Goal: Task Accomplishment & Management: Manage account settings

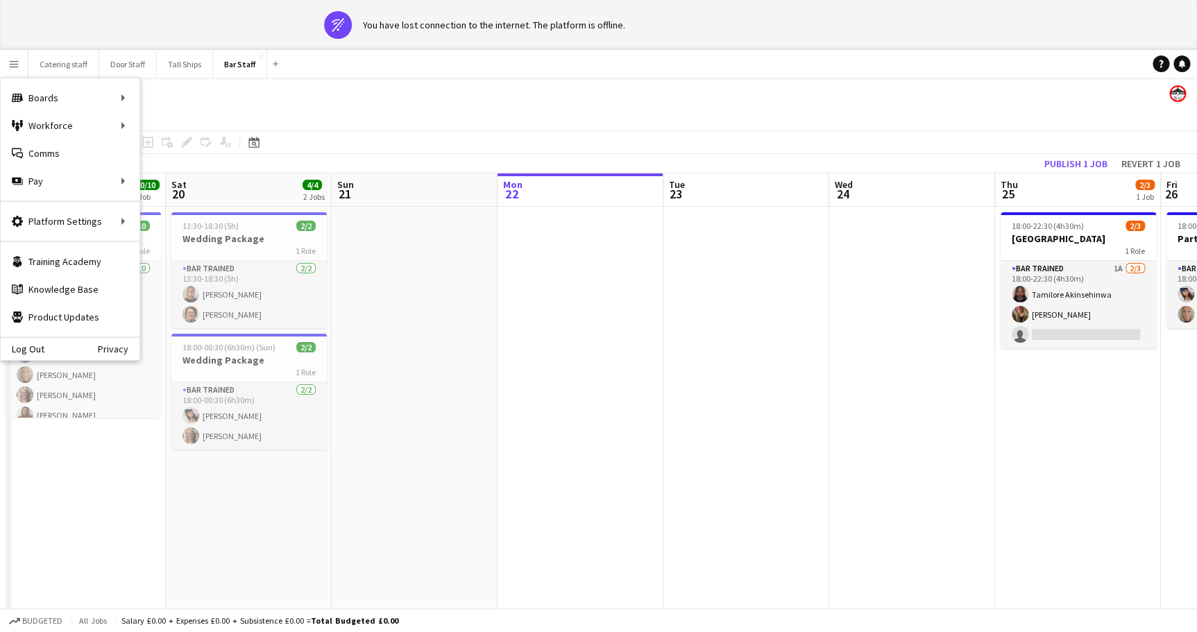
scroll to position [0, 332]
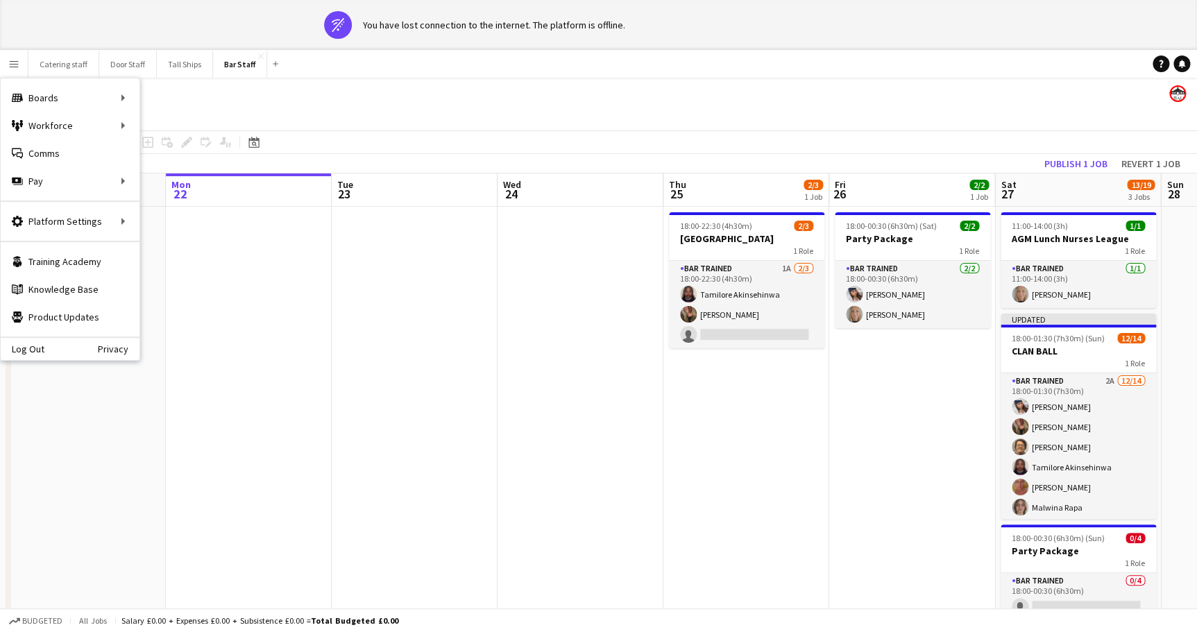
click at [404, 372] on app-date-cell at bounding box center [415, 465] width 166 height 516
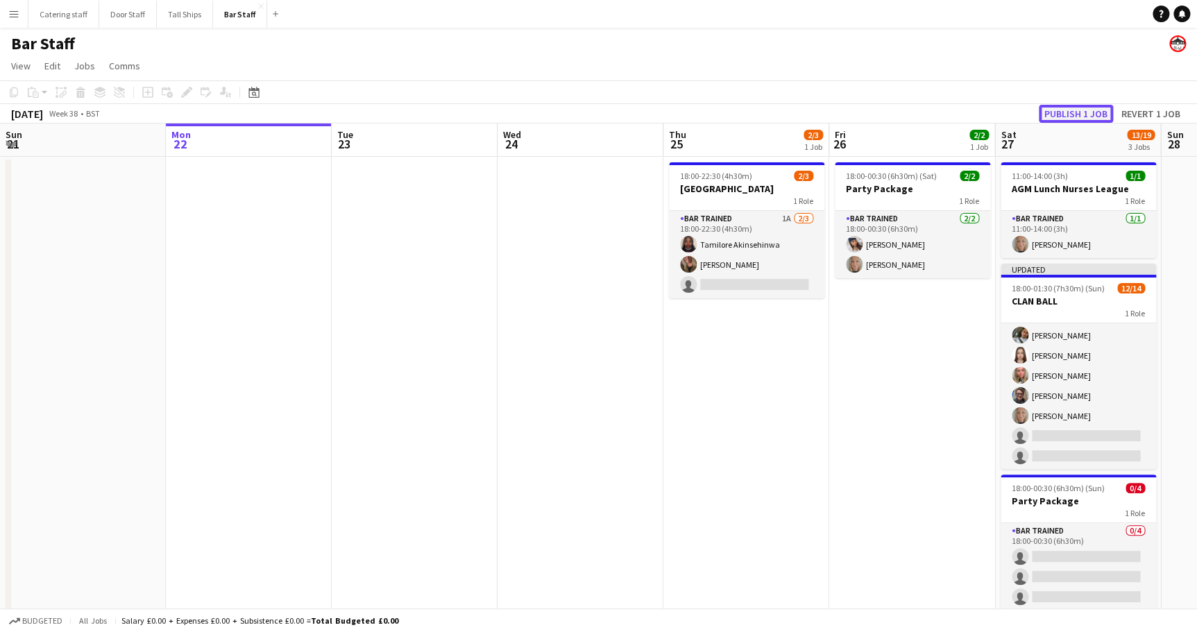
click at [1072, 116] on button "Publish 1 job" at bounding box center [1076, 114] width 74 height 18
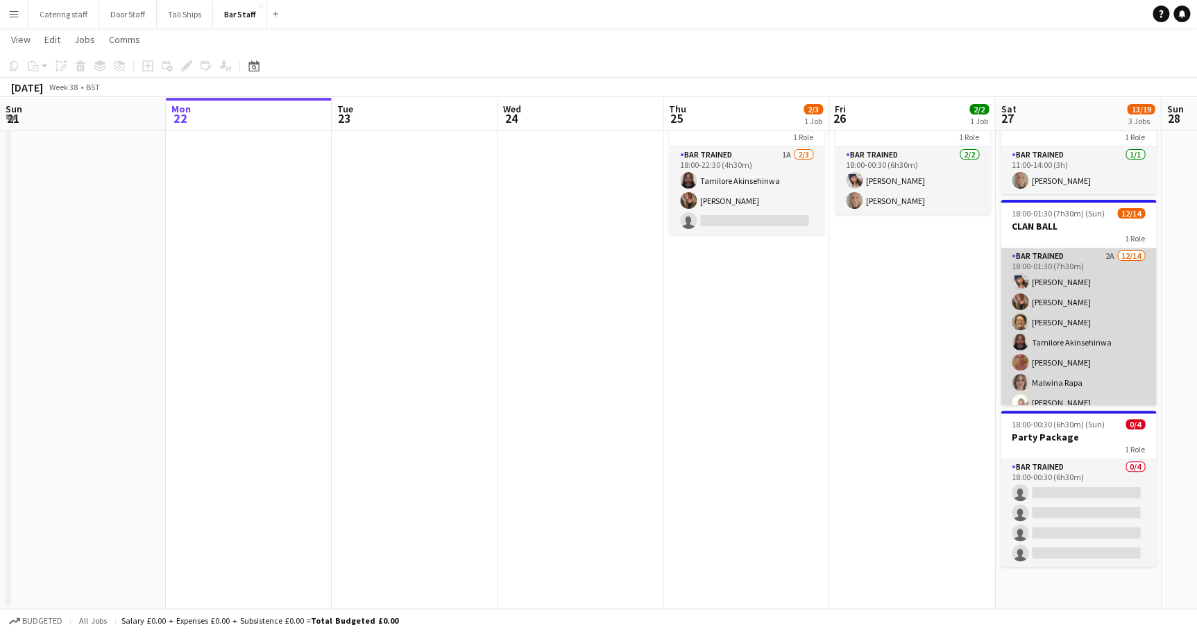
click at [1055, 296] on app-card-role "Bar trained 2A [DATE] 18:00-01:30 (7h30m) [PERSON_NAME] [PERSON_NAME] [PERSON_N…" at bounding box center [1078, 402] width 155 height 309
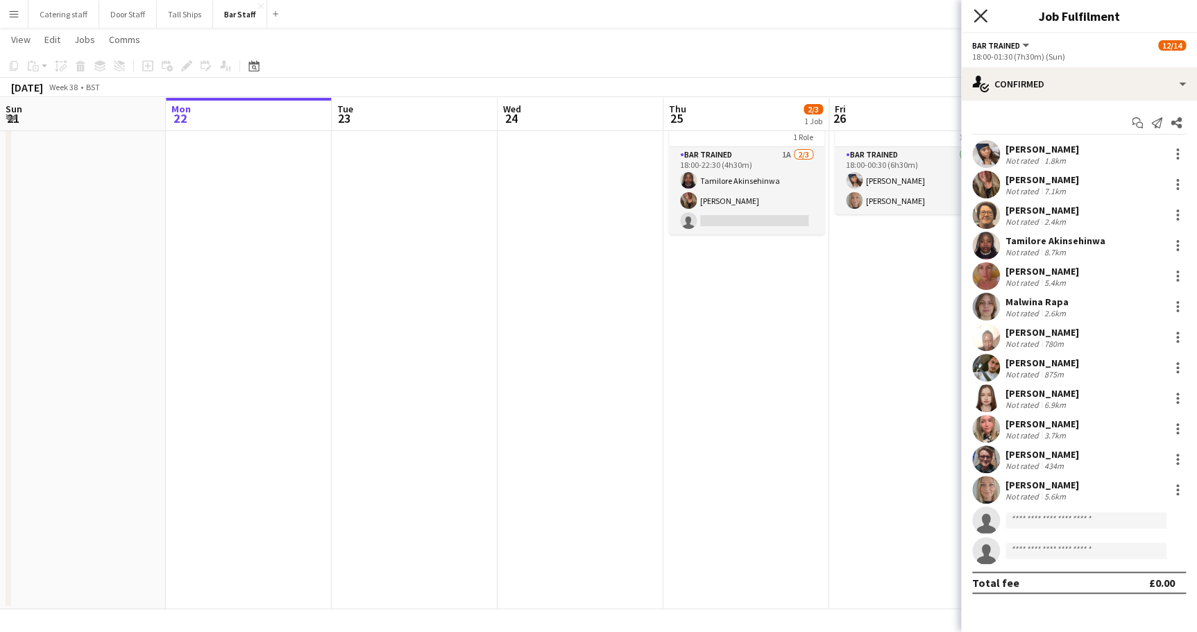
click at [977, 18] on icon at bounding box center [980, 15] width 13 height 13
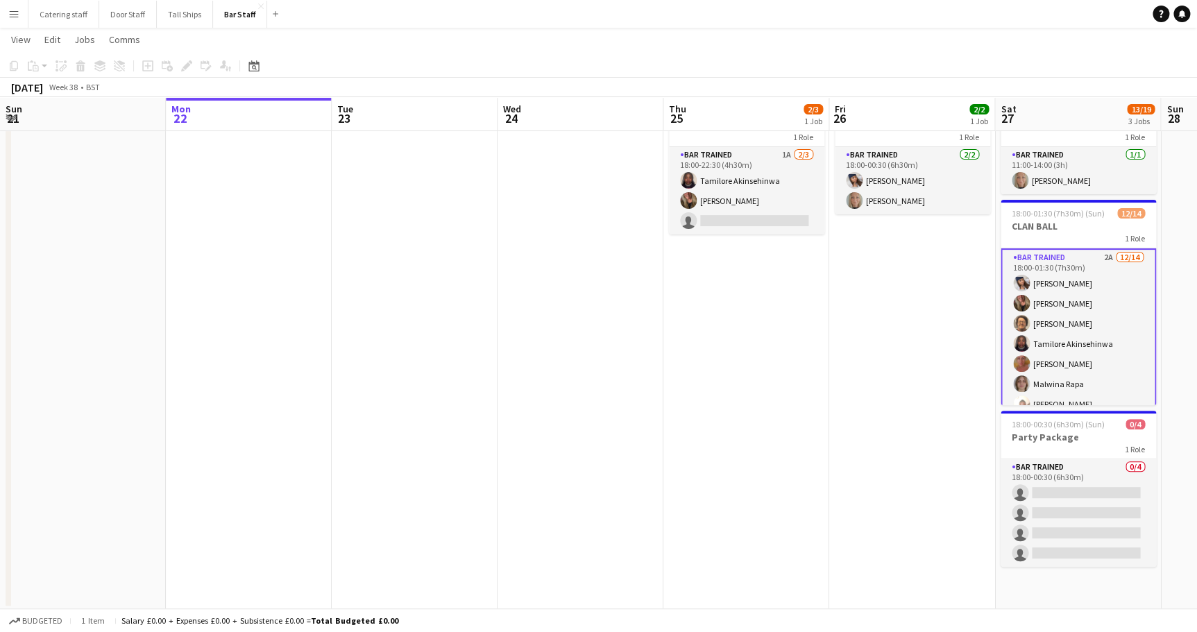
click at [886, 350] on app-date-cell "18:00-00:30 (6h30m) (Sat) 2/2 Party Package 1 Role Bar trained [DATE] 18:00-00:…" at bounding box center [912, 351] width 166 height 516
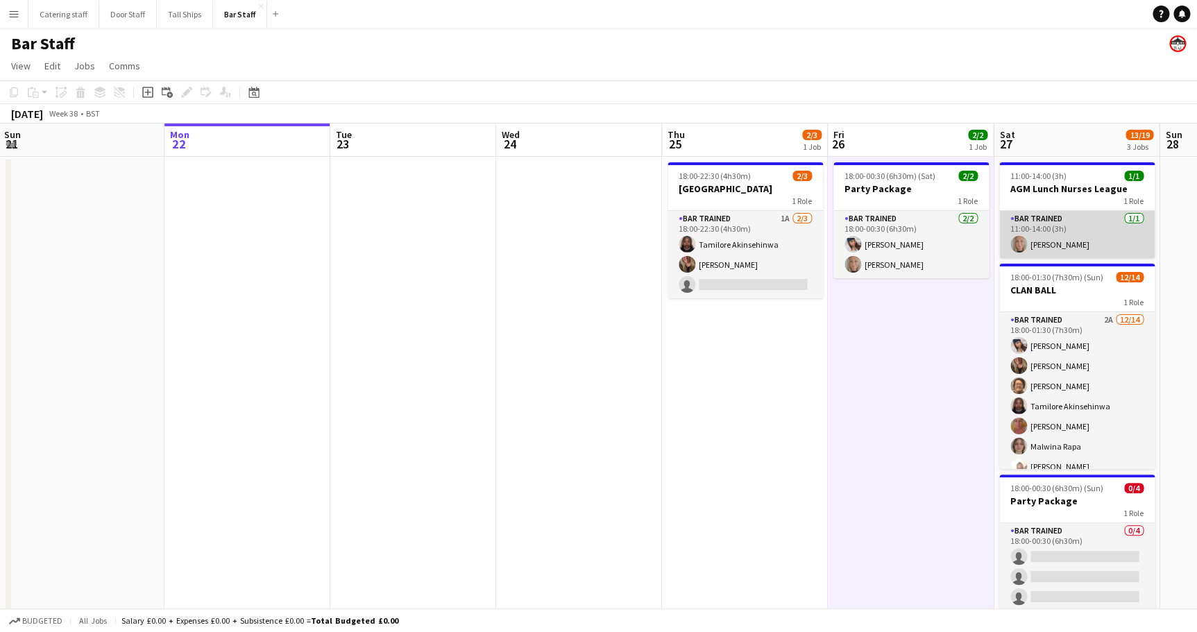
click at [1056, 237] on app-card-role "Bar trained [DATE] 11:00-14:00 (3h) [PERSON_NAME]" at bounding box center [1076, 234] width 155 height 47
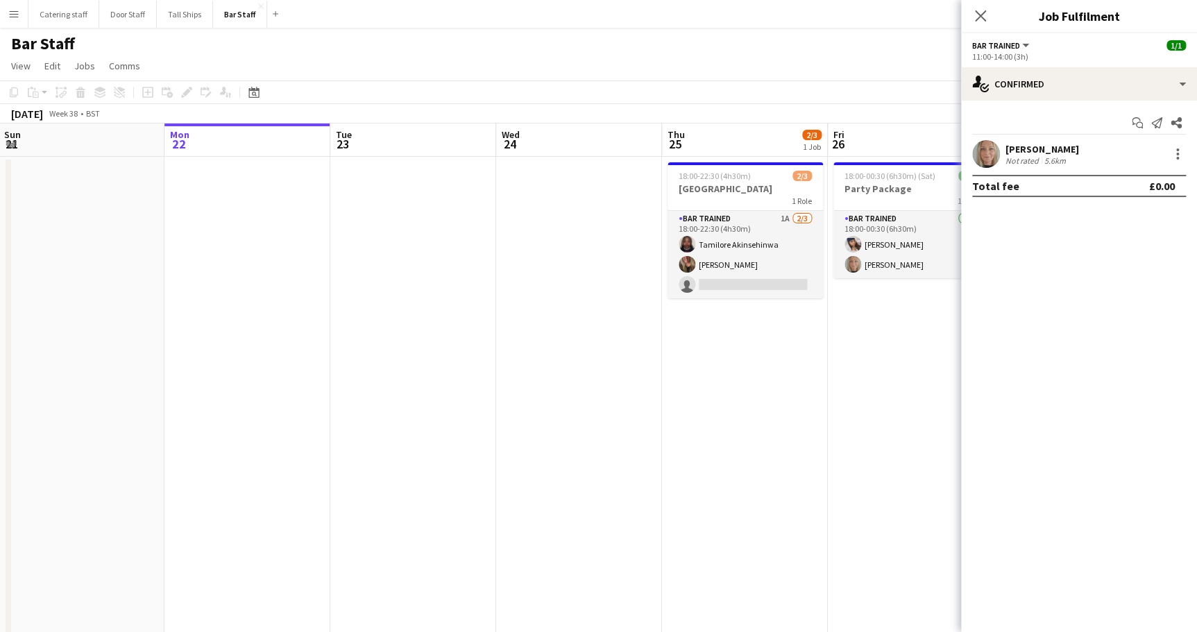
click at [985, 151] on app-user-avatar at bounding box center [986, 154] width 28 height 28
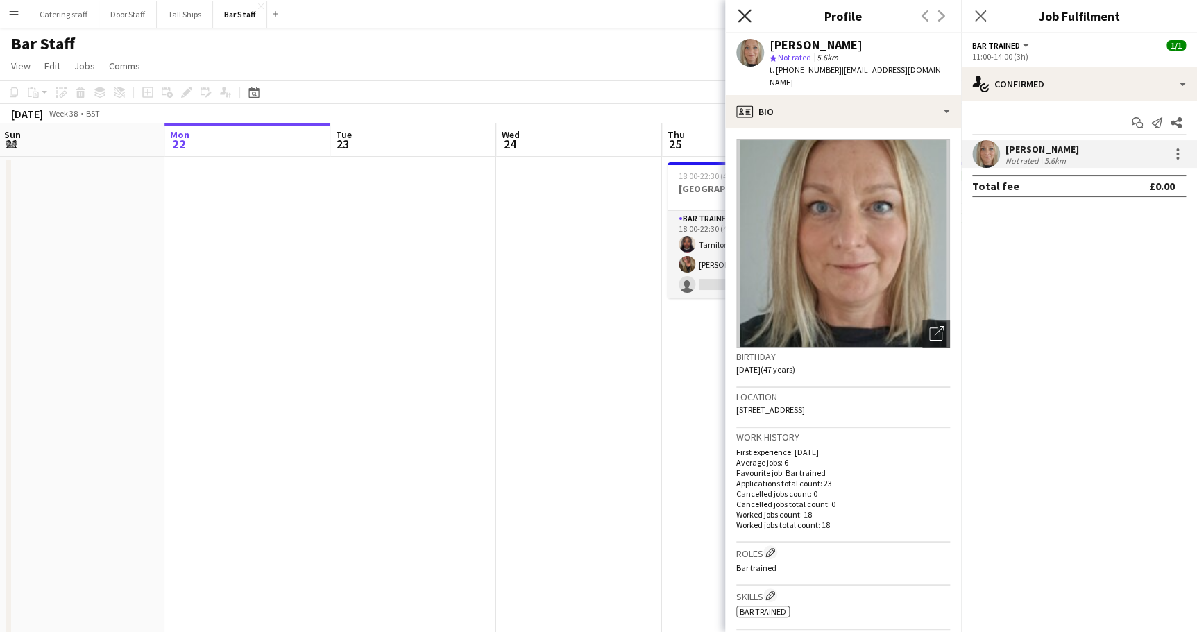
click at [749, 17] on icon "Close pop-in" at bounding box center [744, 15] width 13 height 13
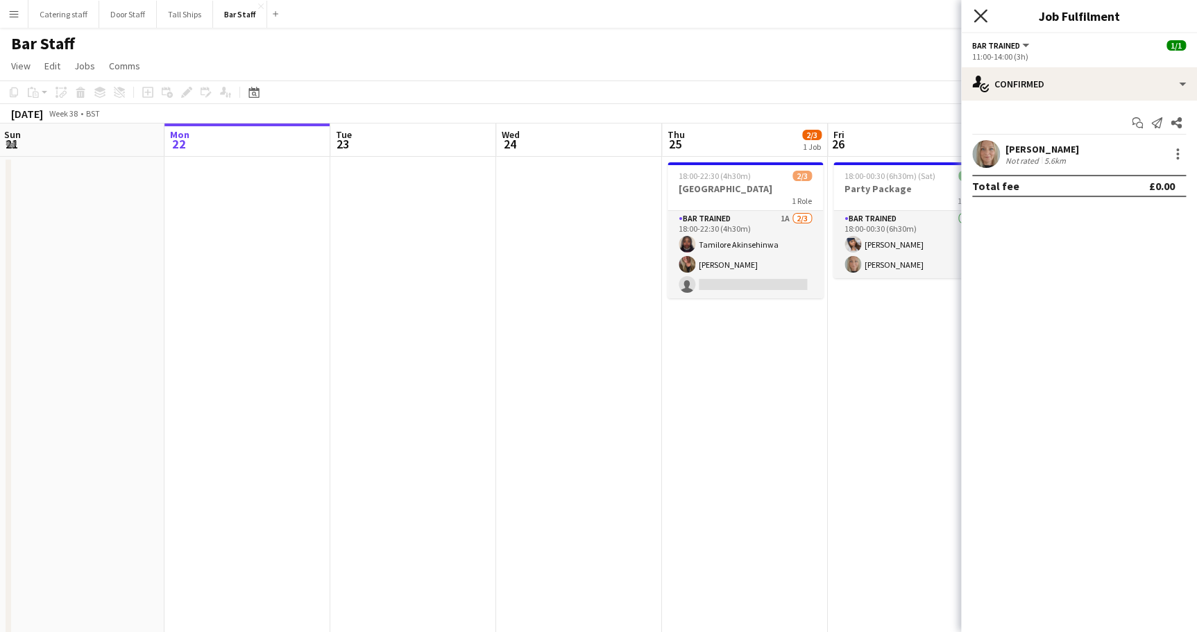
click at [976, 15] on icon "Close pop-in" at bounding box center [980, 15] width 13 height 13
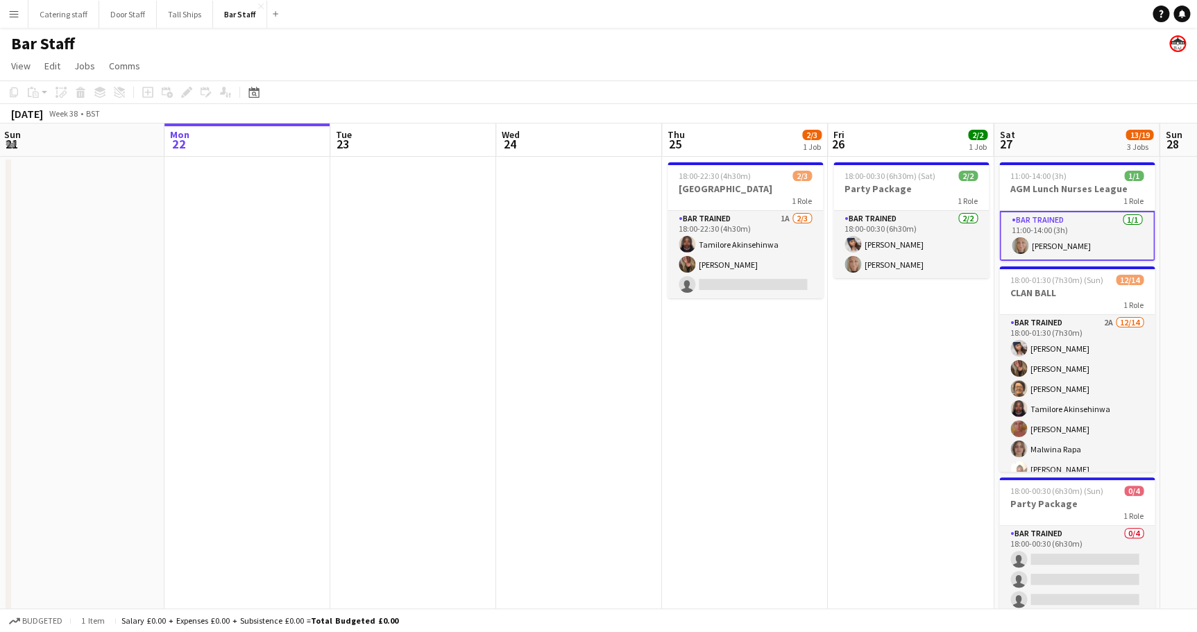
click at [892, 400] on app-date-cell "18:00-00:30 (6h30m) (Sat) 2/2 Party Package 1 Role Bar trained [DATE] 18:00-00:…" at bounding box center [911, 415] width 166 height 516
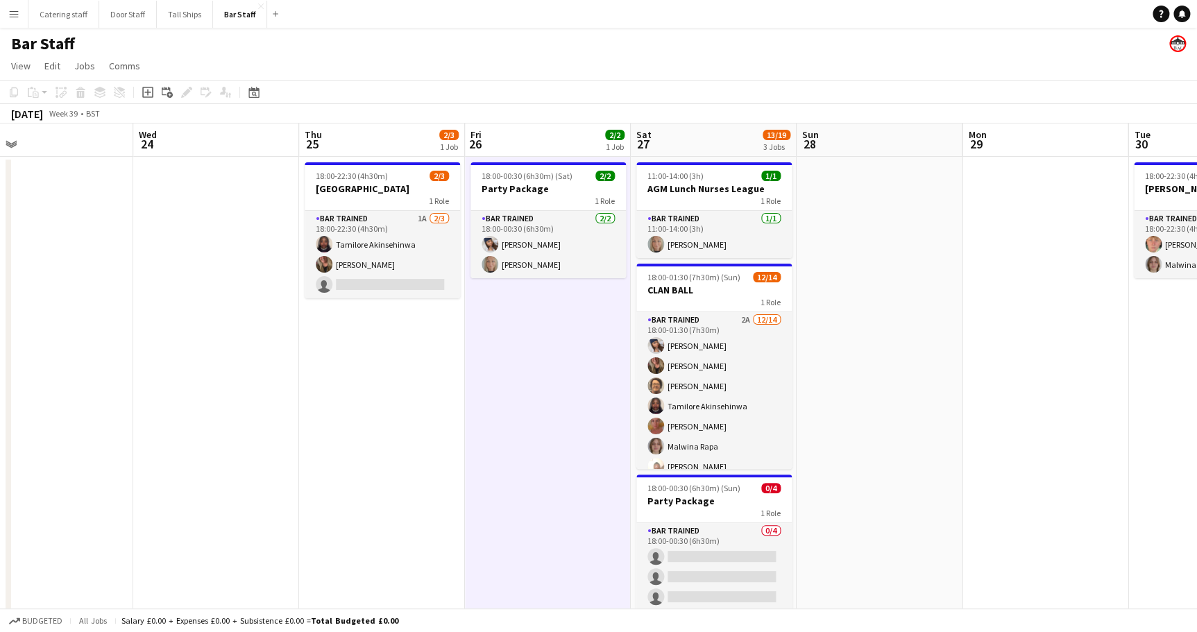
scroll to position [0, 301]
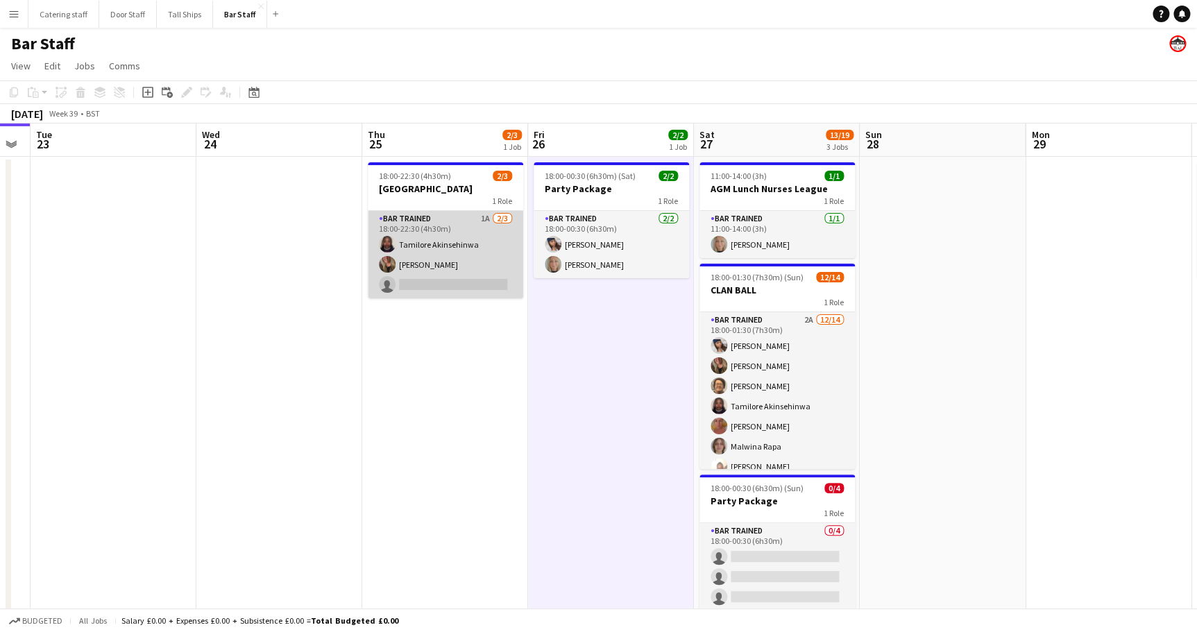
click at [459, 222] on app-card-role "Bar trained 1A [DATE] 18:00-22:30 (4h30m) [DEMOGRAPHIC_DATA] Akinsehinwa [PERSO…" at bounding box center [445, 254] width 155 height 87
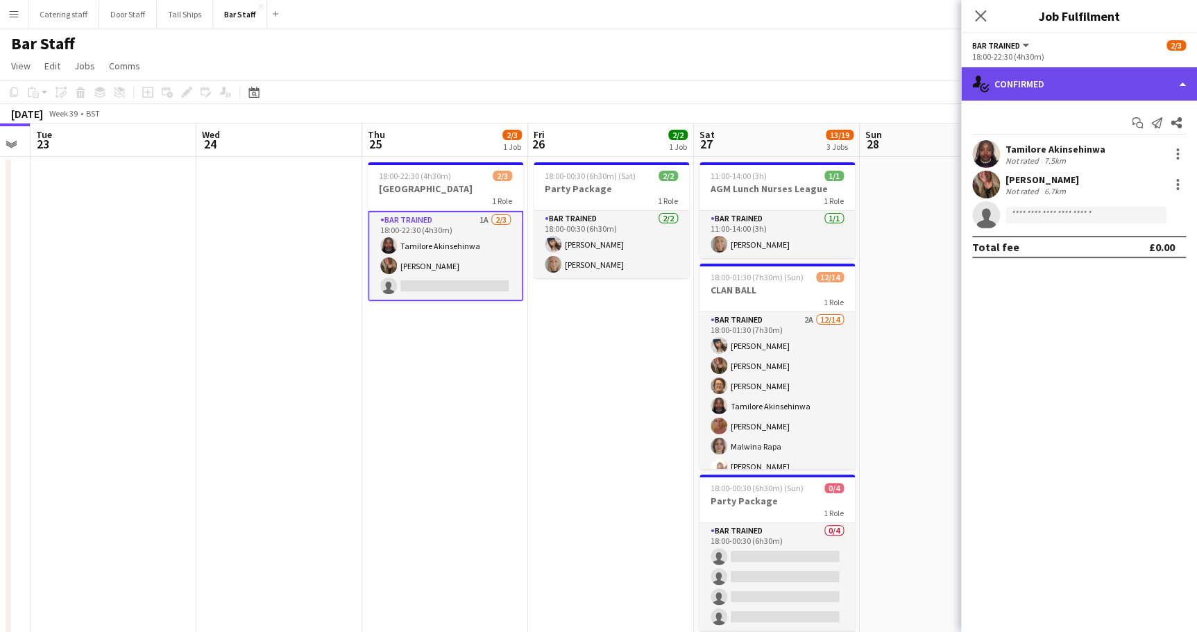
click at [1057, 85] on div "single-neutral-actions-check-2 Confirmed" at bounding box center [1079, 83] width 236 height 33
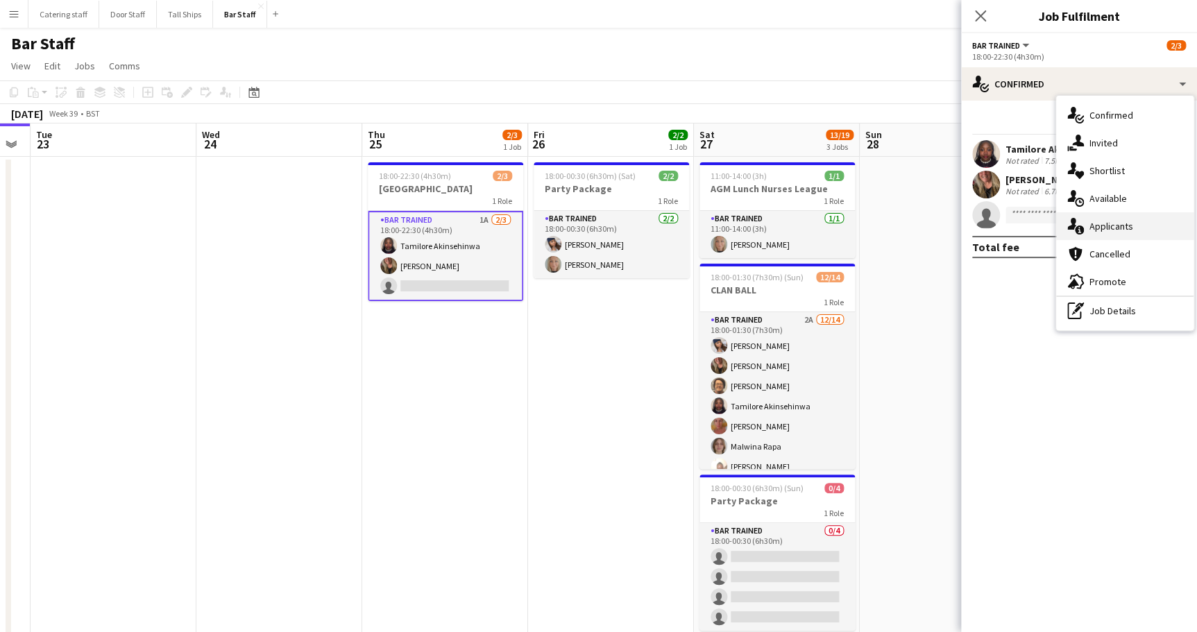
click at [1110, 224] on span "Applicants" at bounding box center [1111, 226] width 44 height 12
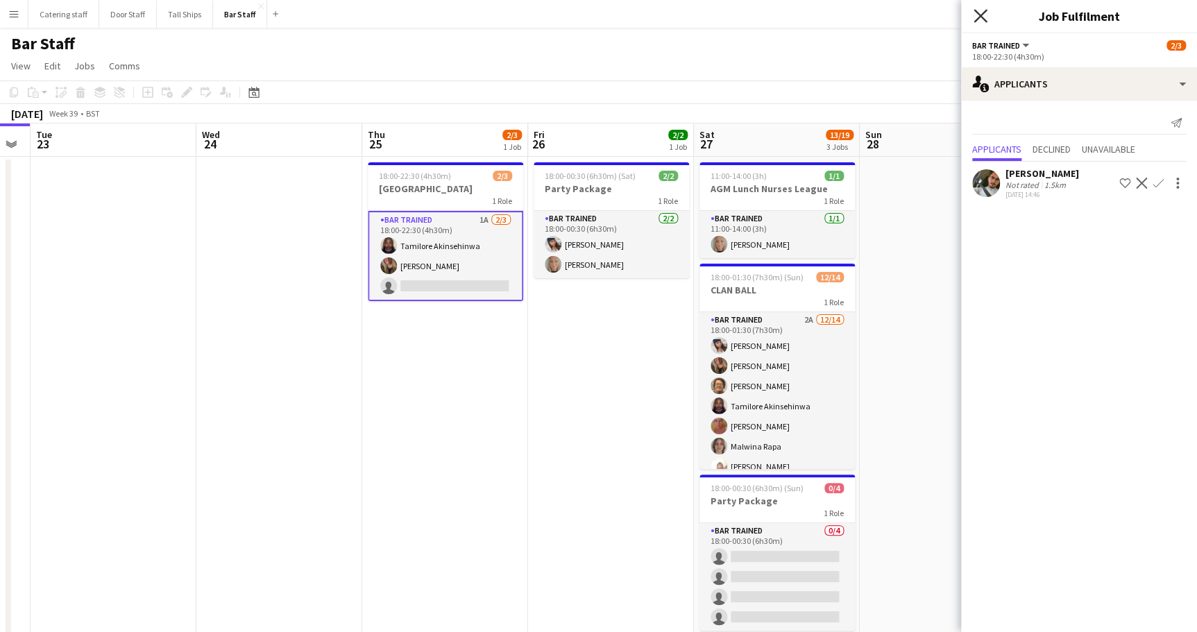
click at [983, 15] on icon "Close pop-in" at bounding box center [980, 15] width 13 height 13
